Goal: Download file/media

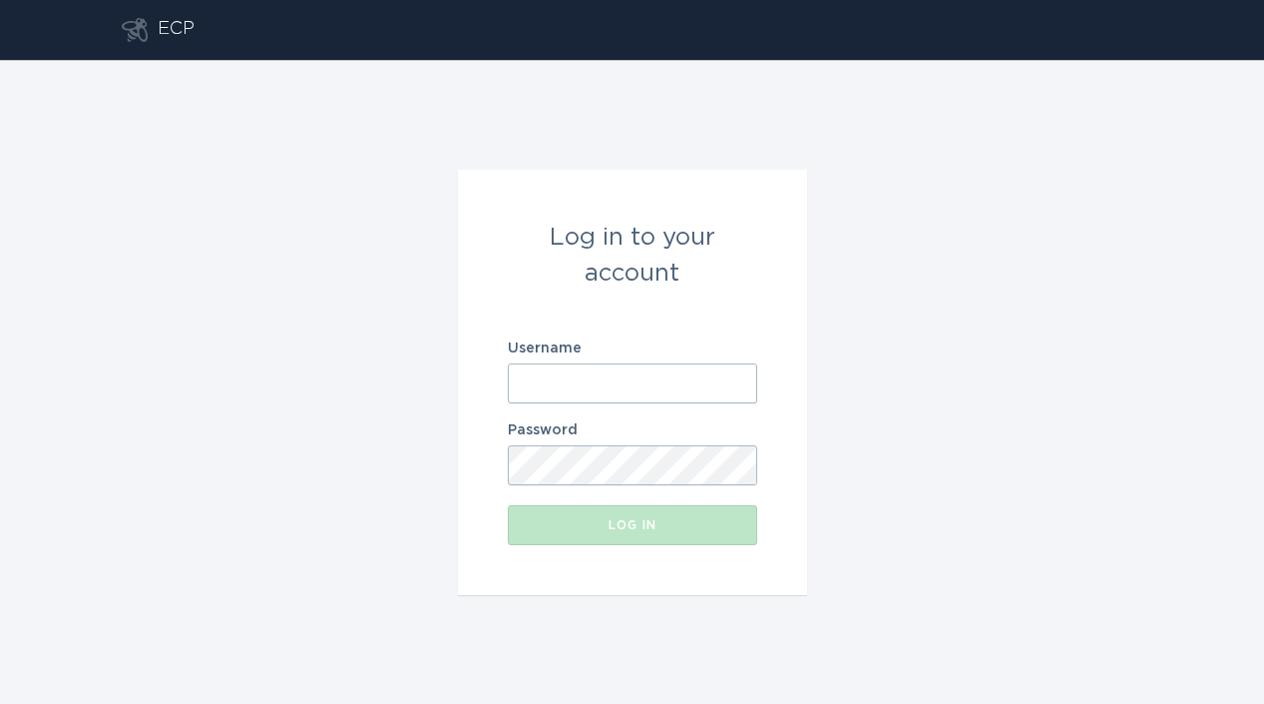
click at [562, 374] on input "Username" at bounding box center [632, 383] width 249 height 40
paste input "[EMAIL_ADDRESS][DOMAIN_NAME]"
type input "[EMAIL_ADDRESS][DOMAIN_NAME]"
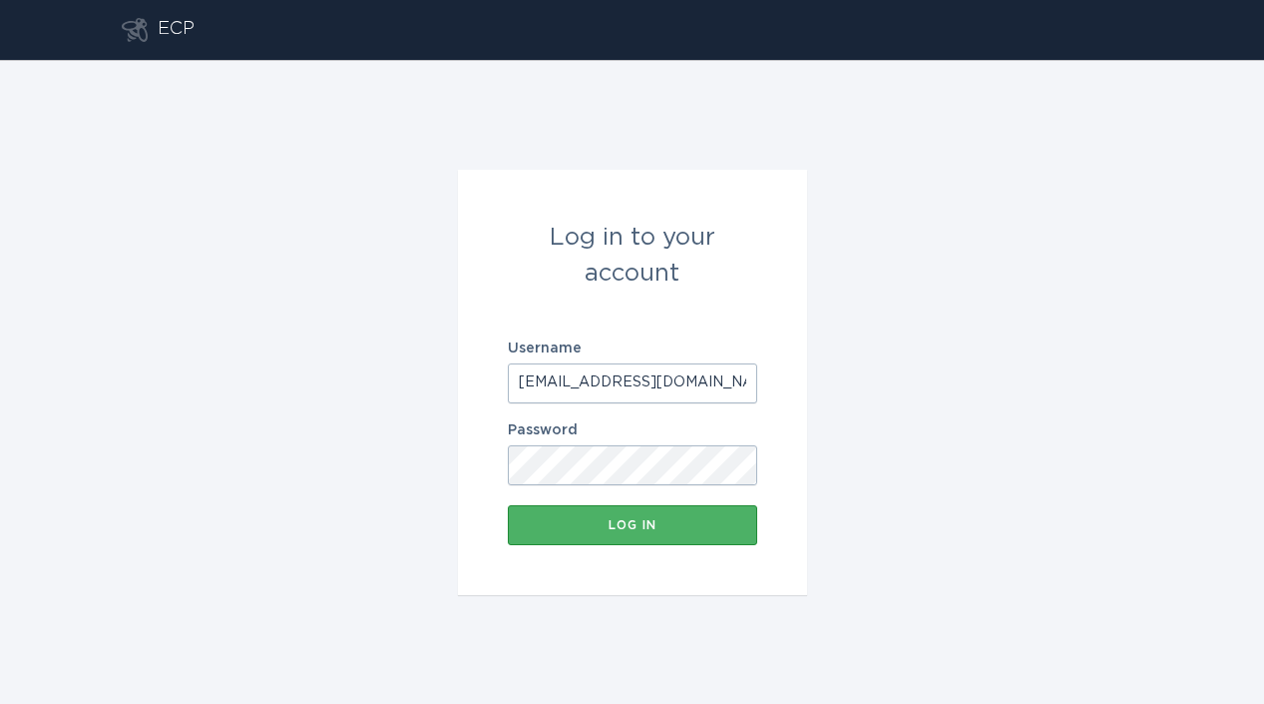
click at [621, 523] on div "Log in" at bounding box center [633, 525] width 230 height 12
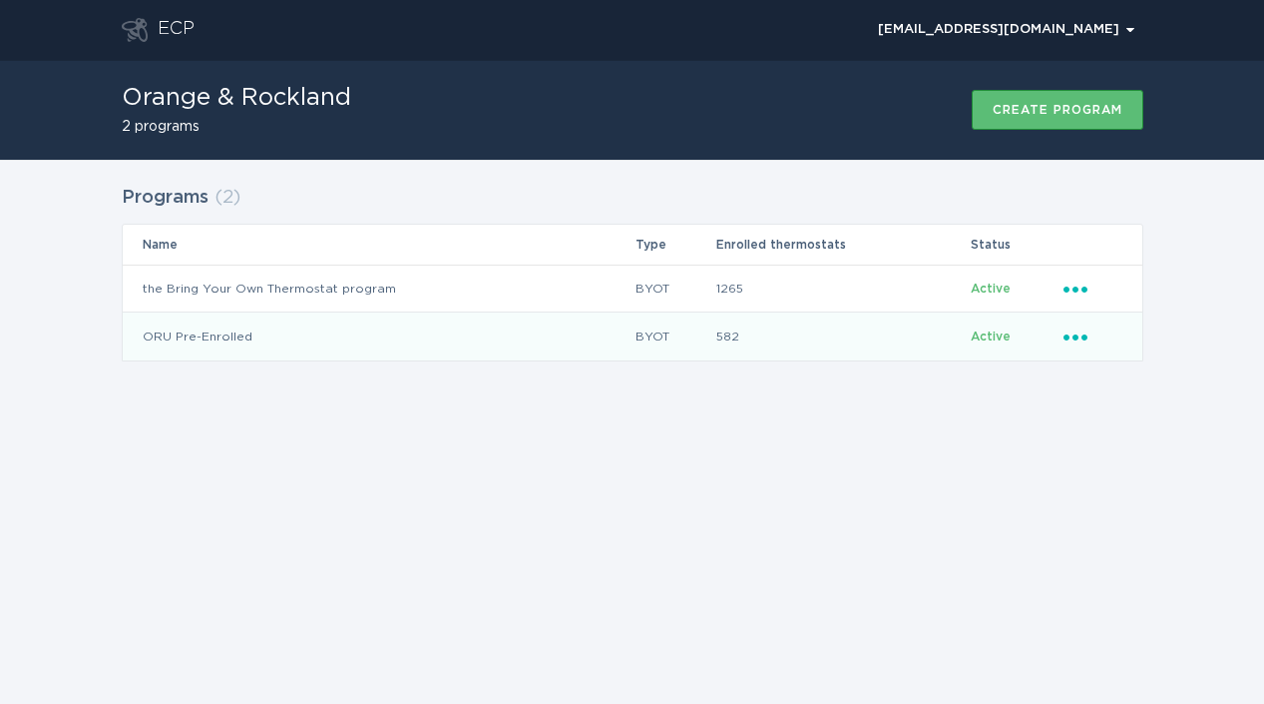
click at [1078, 340] on icon "Ellipsis" at bounding box center [1078, 333] width 28 height 17
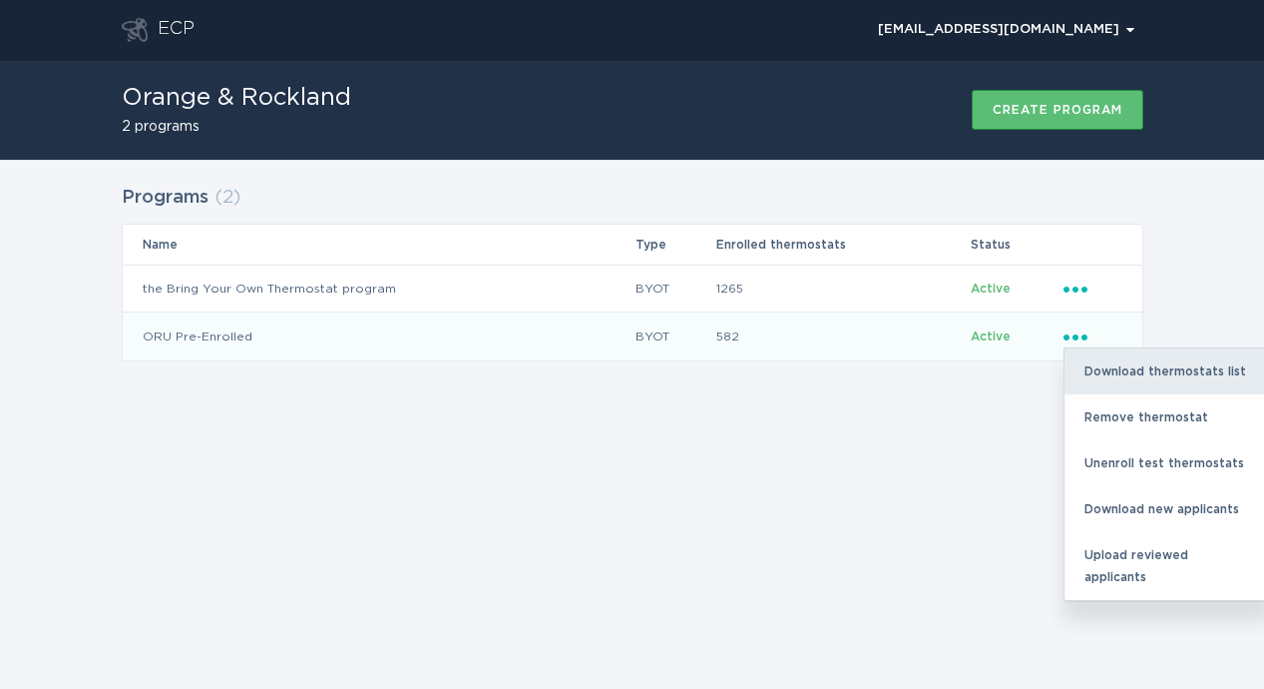
click at [1119, 383] on div "Download thermostats list" at bounding box center [1169, 371] width 208 height 46
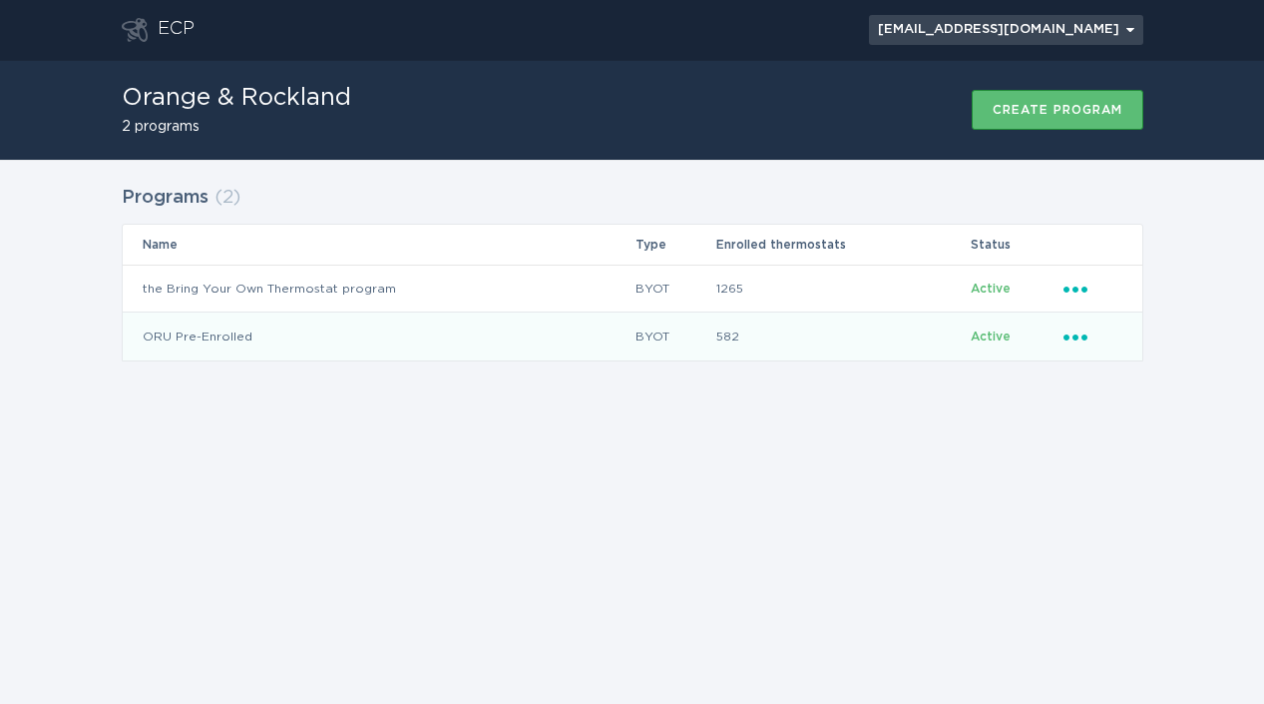
click at [1112, 43] on button "[EMAIL_ADDRESS][DOMAIN_NAME] Chevron" at bounding box center [1006, 30] width 274 height 30
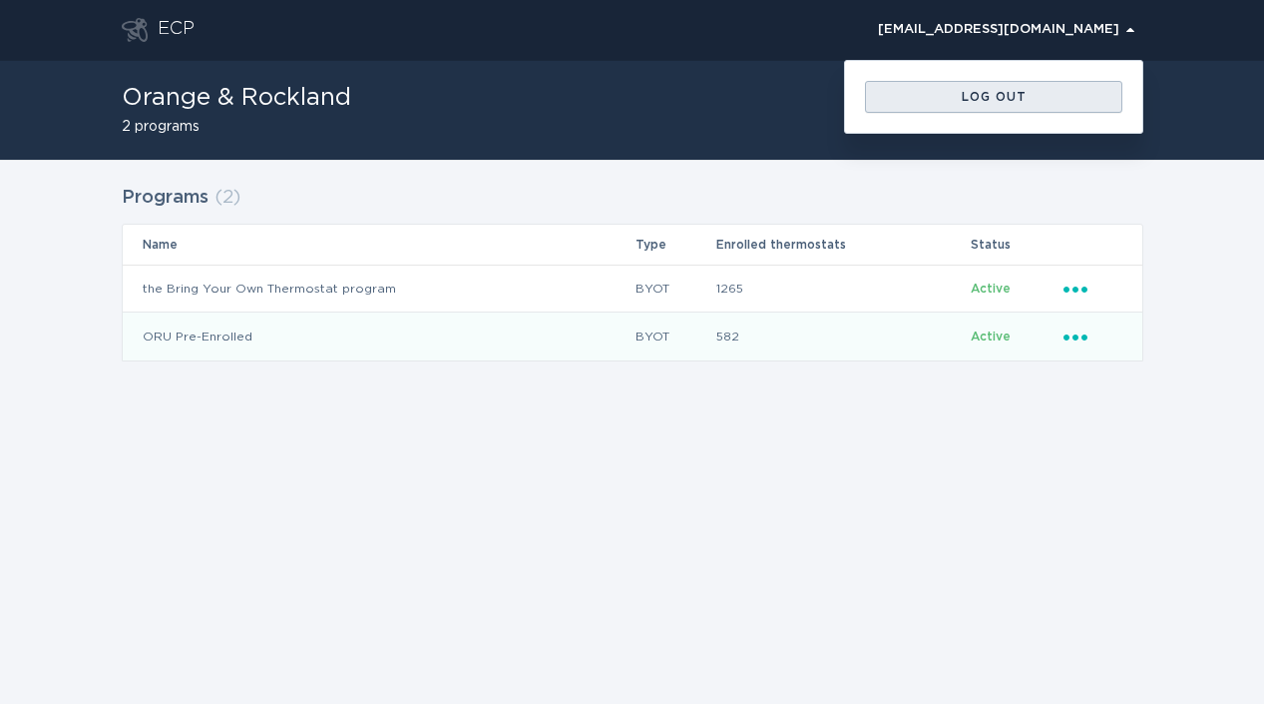
click at [998, 100] on div "Log out" at bounding box center [994, 97] width 238 height 12
